Goal: Task Accomplishment & Management: Use online tool/utility

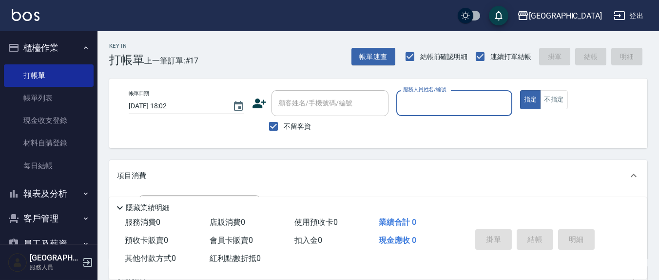
click at [399, 97] on div "服務人員姓名/編號" at bounding box center [454, 103] width 116 height 26
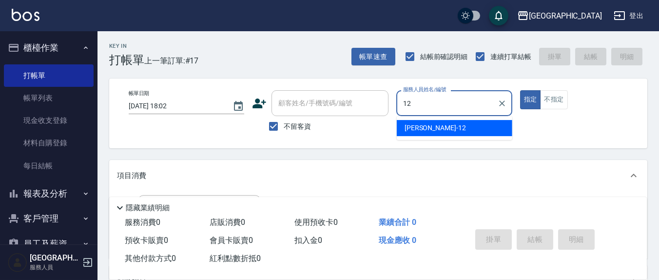
type input "12"
type button "true"
type input "[PERSON_NAME]-12"
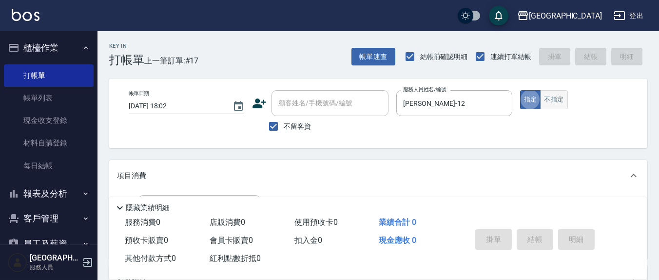
click at [564, 97] on button "不指定" at bounding box center [553, 99] width 27 height 19
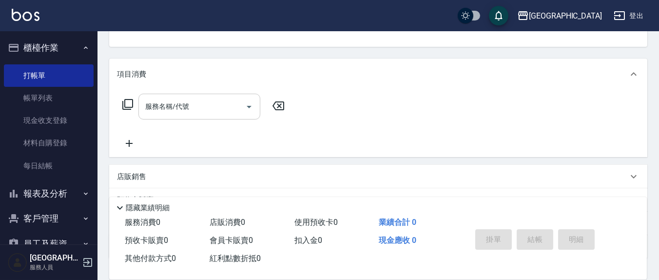
click at [202, 105] on input "服務名稱/代號" at bounding box center [192, 106] width 98 height 17
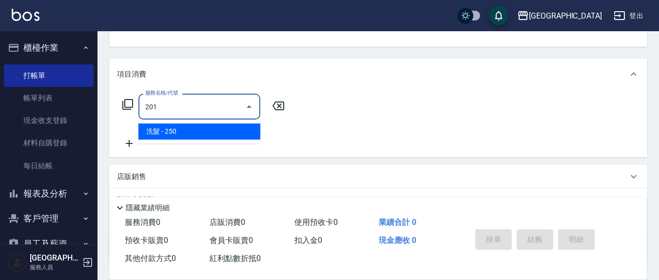
type input "洗髮(201)"
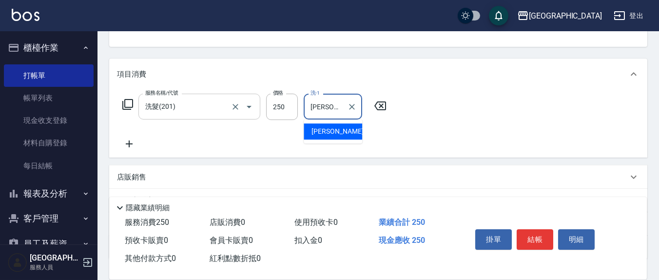
type input "[PERSON_NAME]-21"
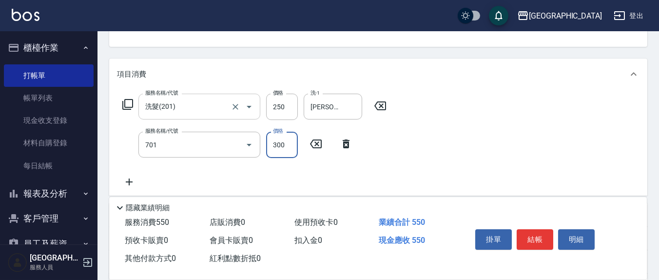
type input "自備護髮(701)"
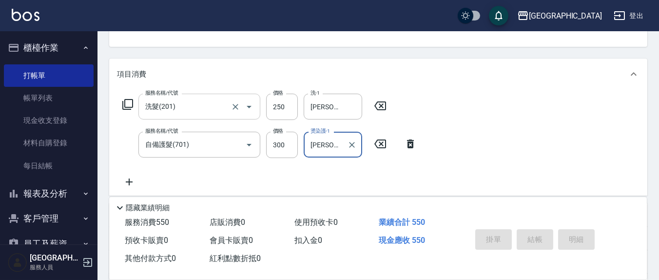
type input "[PERSON_NAME]-21"
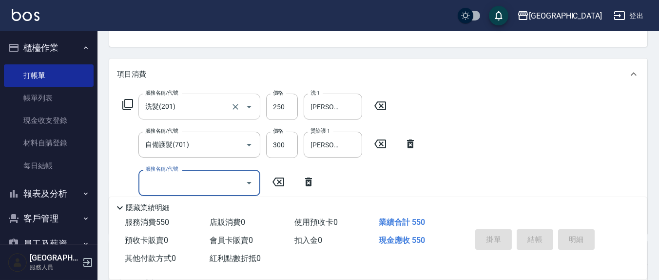
type input "[DATE] 19:01"
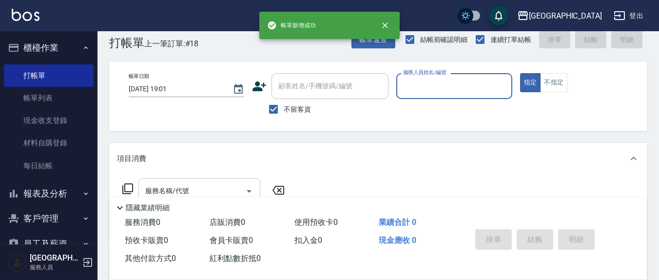
scroll to position [0, 0]
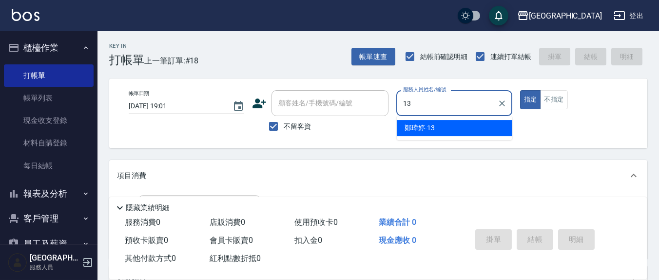
type input "鄭瑋婷-13"
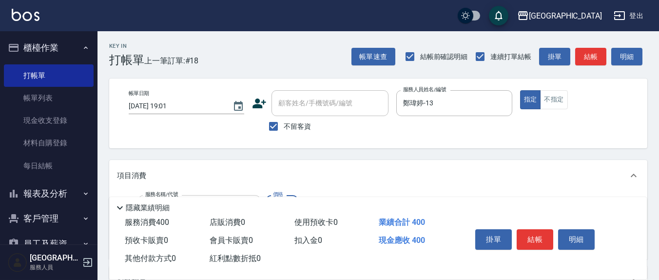
type input "剪髮(401)"
type input "250"
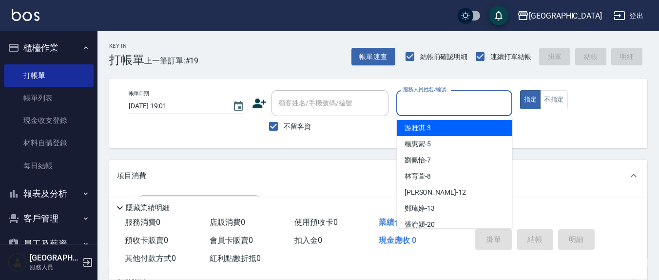
click at [429, 104] on input "服務人員姓名/編號" at bounding box center [454, 103] width 107 height 17
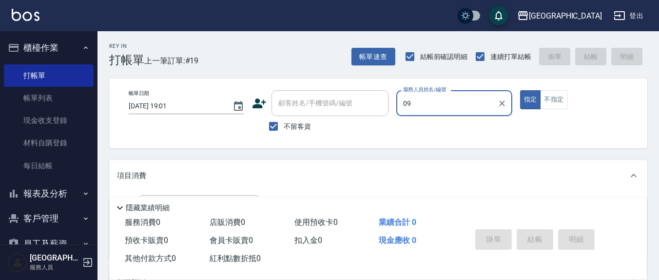
type input "0"
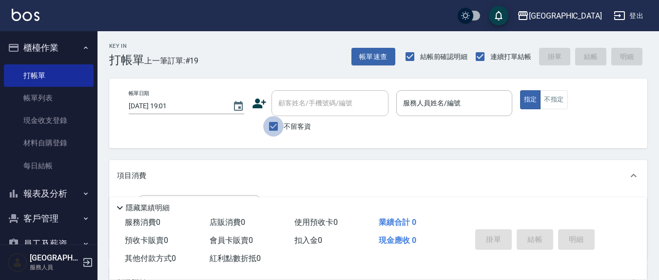
click at [271, 129] on input "不留客資" at bounding box center [273, 126] width 20 height 20
checkbox input "false"
click at [290, 111] on input "顧客姓名/手機號碼/編號" at bounding box center [323, 103] width 94 height 17
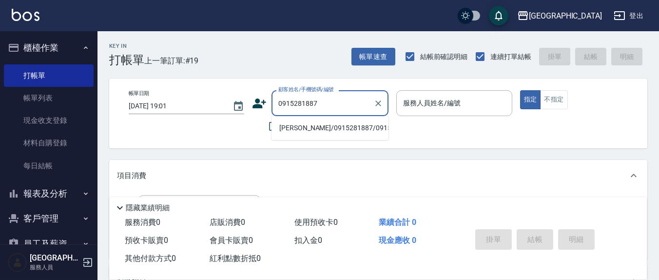
click at [305, 131] on li "[PERSON_NAME]/0915281887/0915281887" at bounding box center [329, 128] width 117 height 16
type input "[PERSON_NAME]/0915281887/0915281887"
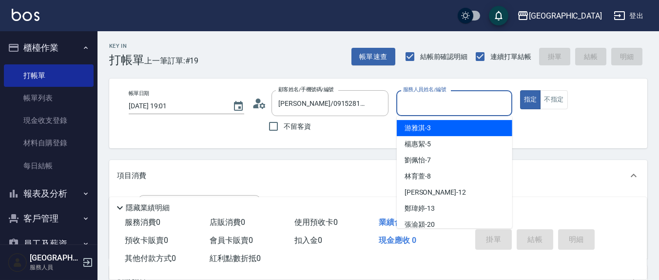
click at [440, 101] on input "服務人員姓名/編號" at bounding box center [454, 103] width 107 height 17
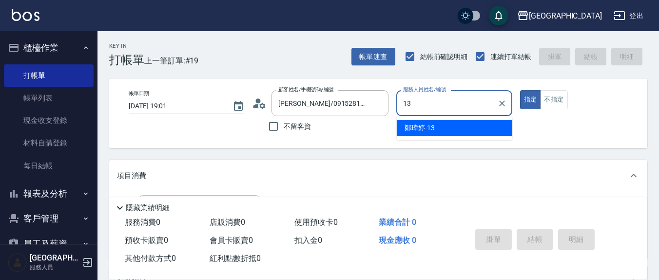
type input "鄭瑋婷-13"
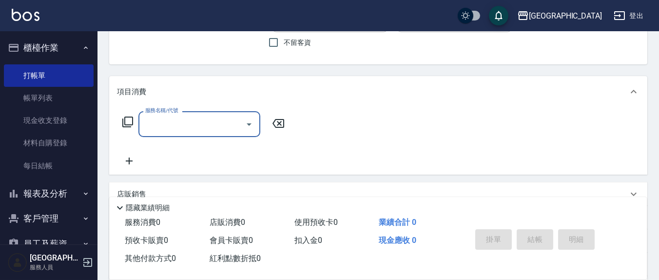
scroll to position [101, 0]
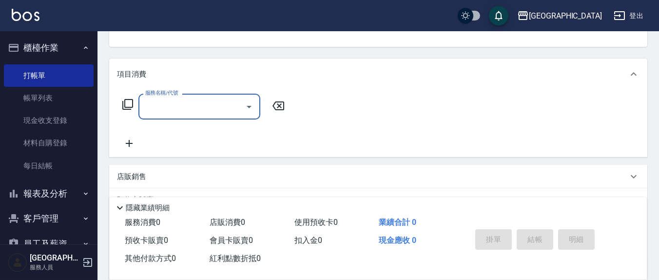
click at [130, 106] on icon at bounding box center [128, 104] width 12 height 12
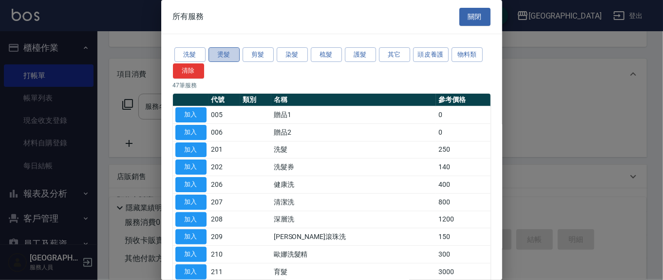
click at [216, 48] on button "燙髮" at bounding box center [224, 54] width 31 height 15
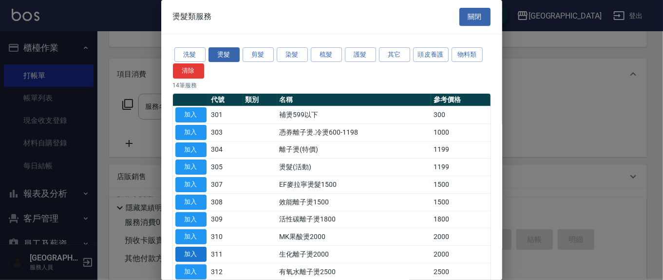
click at [199, 253] on button "加入" at bounding box center [190, 254] width 31 height 15
type input "生化離子燙2000(311)"
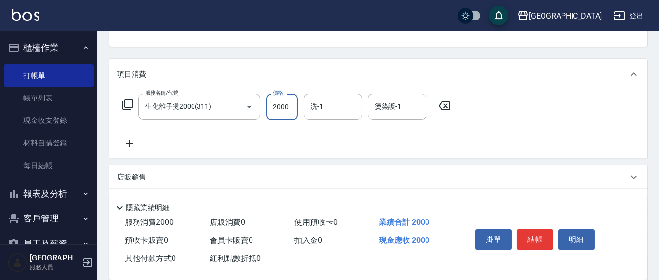
click at [293, 106] on input "2000" at bounding box center [282, 107] width 32 height 26
type input "1800"
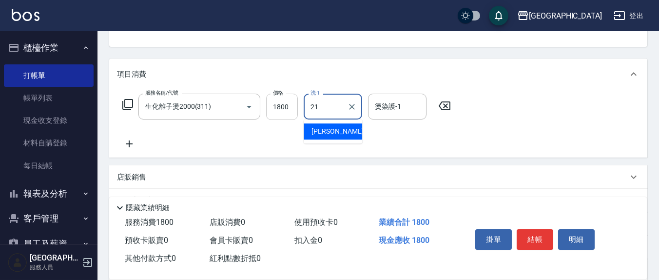
type input "[PERSON_NAME]-21"
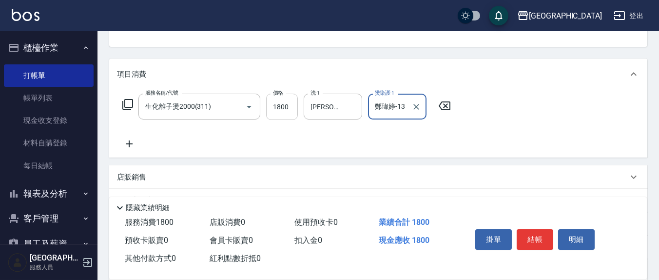
type input "鄭瑋婷-13"
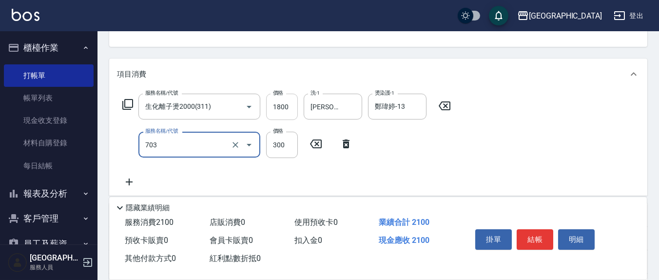
type input "(1236)設計師(703)"
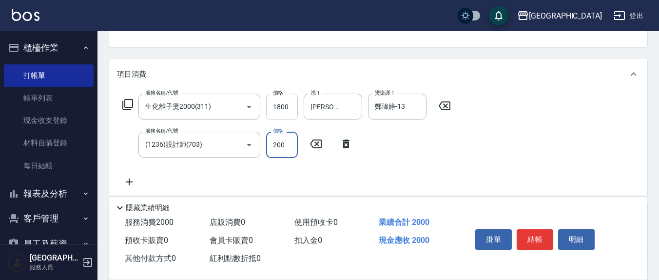
type input "200"
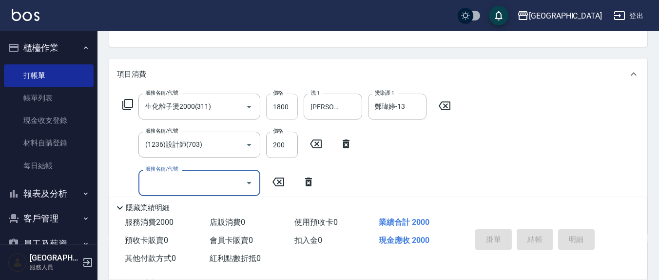
type input "[DATE] 19:02"
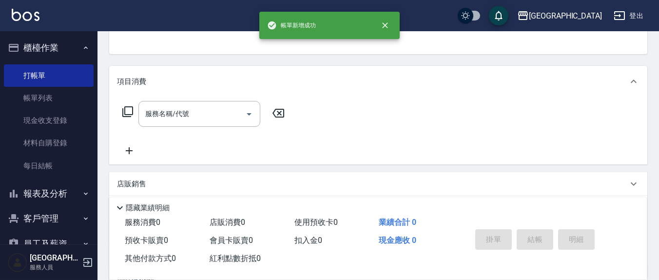
scroll to position [0, 0]
